Goal: Task Accomplishment & Management: Manage account settings

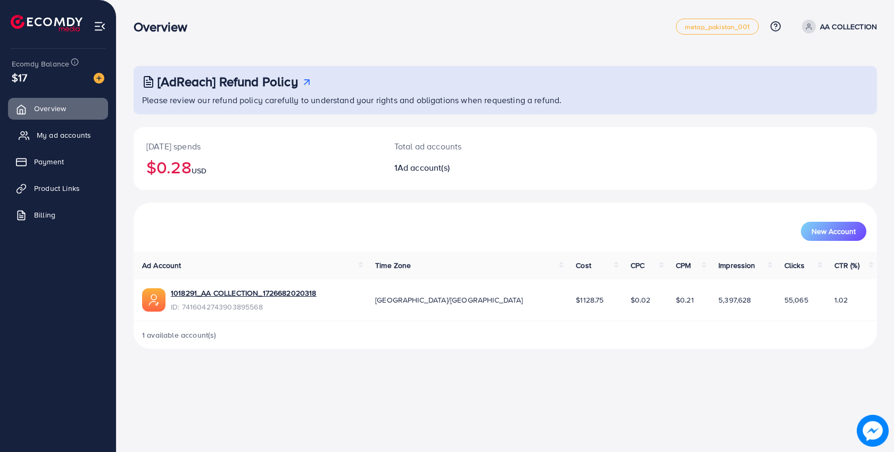
click at [81, 135] on span "My ad accounts" at bounding box center [64, 135] width 54 height 11
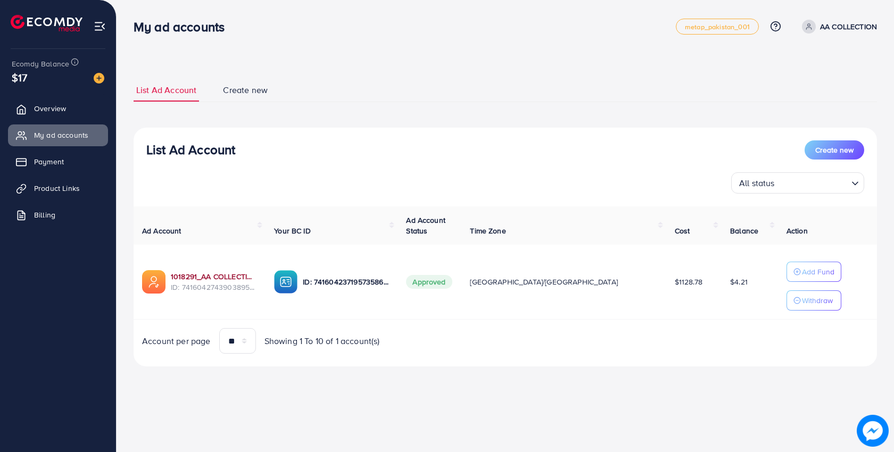
click at [232, 278] on link "1018291_AA COLLECTION_1726682020318" at bounding box center [214, 276] width 86 height 11
click at [59, 105] on span "Overview" at bounding box center [53, 108] width 32 height 11
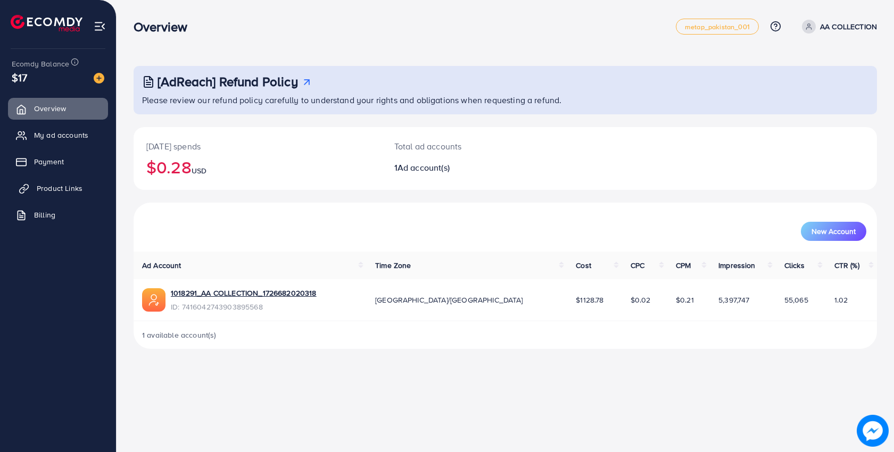
click at [73, 187] on span "Product Links" at bounding box center [60, 188] width 46 height 11
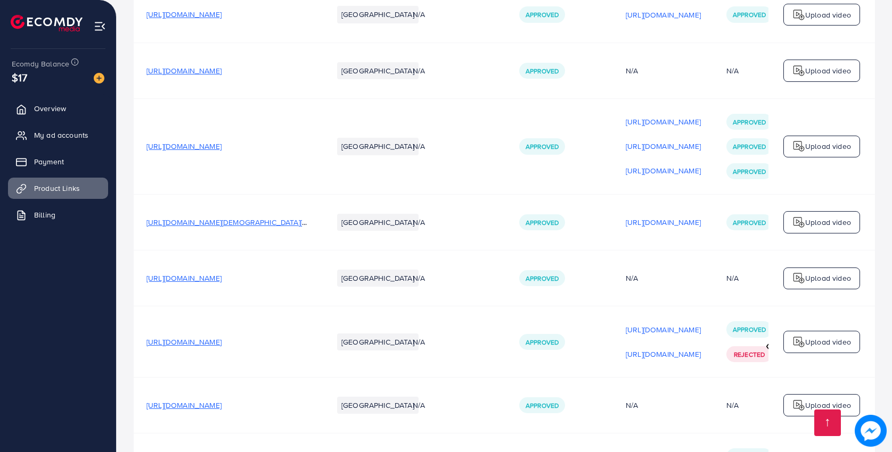
scroll to position [2752, 0]
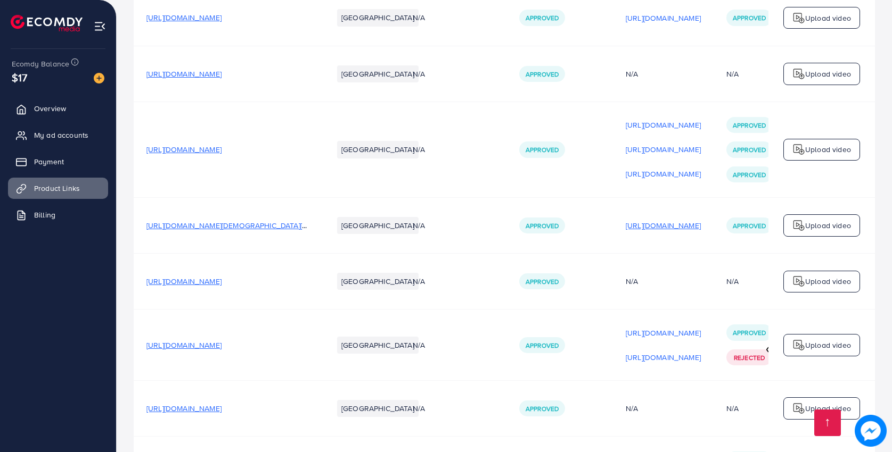
click at [670, 219] on p "[URL][DOMAIN_NAME]" at bounding box center [662, 225] width 75 height 13
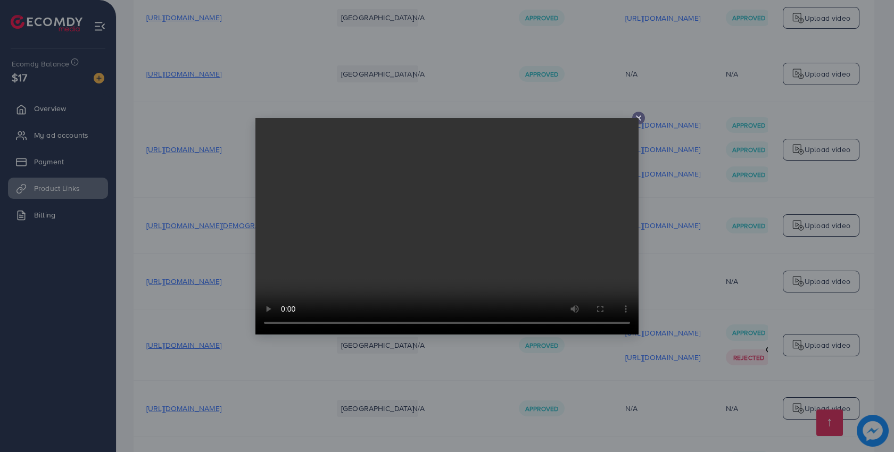
click at [638, 121] on video at bounding box center [446, 226] width 383 height 217
click at [639, 121] on icon at bounding box center [638, 118] width 9 height 9
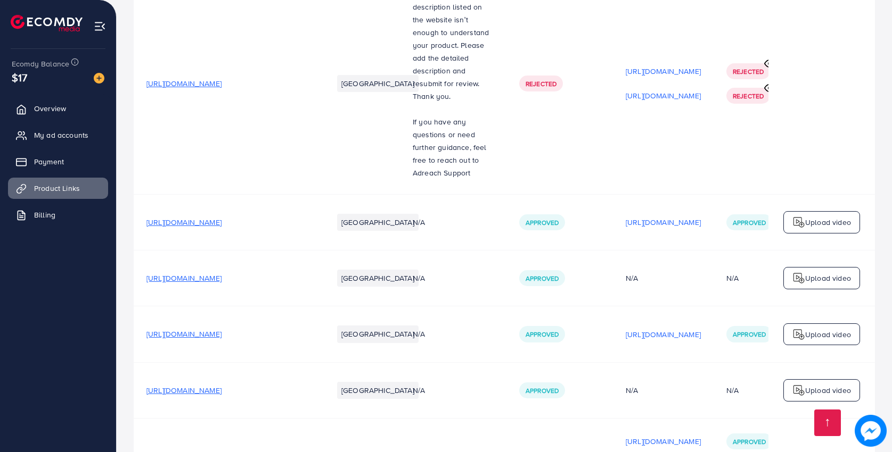
scroll to position [2438, 0]
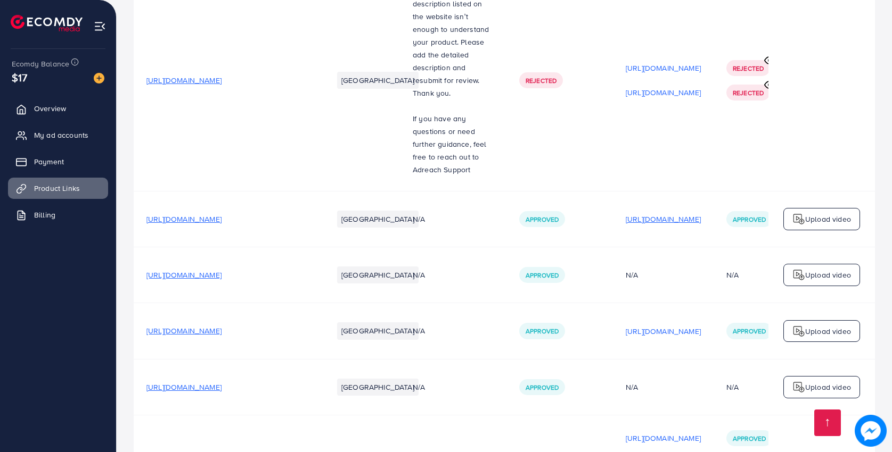
click at [677, 213] on p "[URL][DOMAIN_NAME]" at bounding box center [662, 219] width 75 height 13
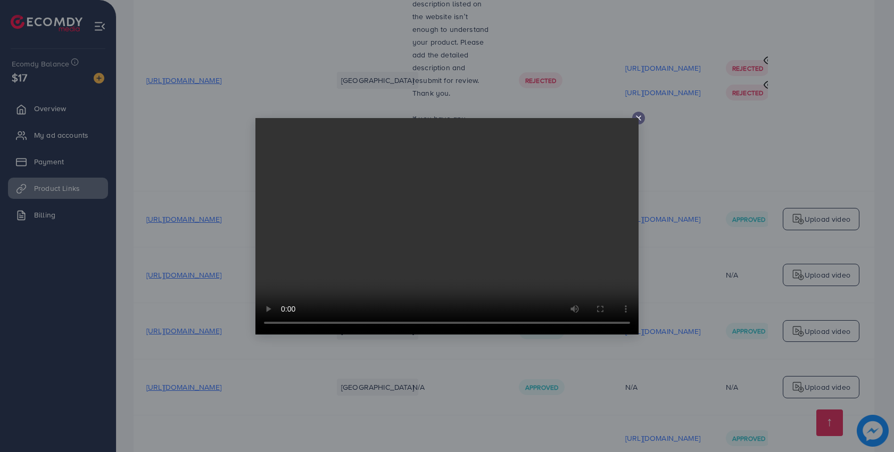
click at [639, 120] on icon at bounding box center [638, 118] width 9 height 9
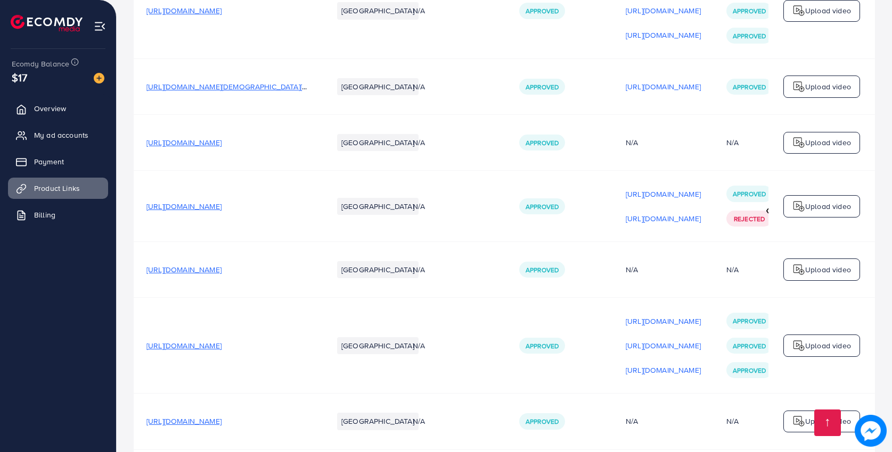
scroll to position [3261, 0]
